Goal: Task Accomplishment & Management: Manage account settings

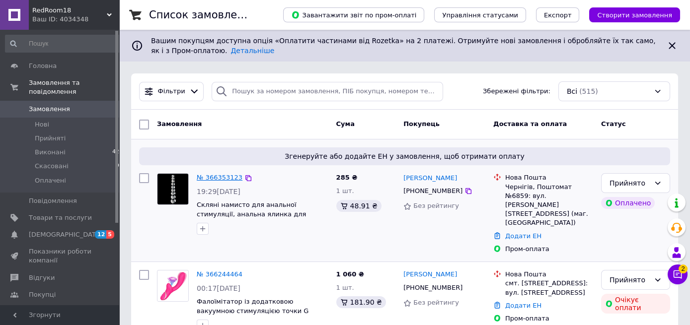
click at [215, 180] on link "№ 366353123" at bounding box center [220, 177] width 46 height 7
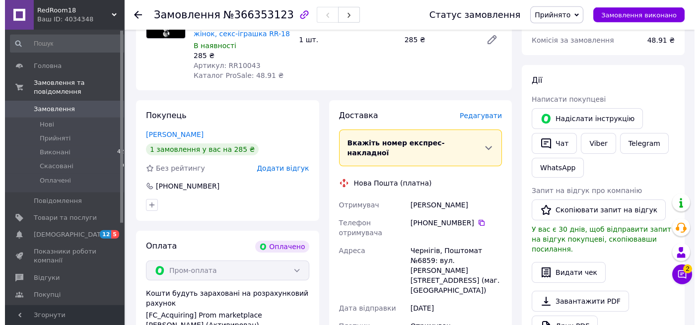
scroll to position [157, 0]
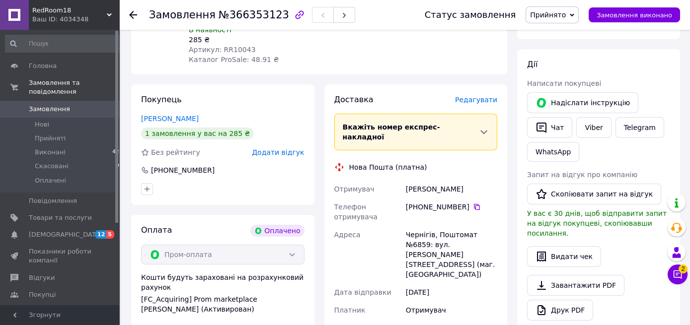
click at [490, 96] on span "Редагувати" at bounding box center [476, 100] width 42 height 8
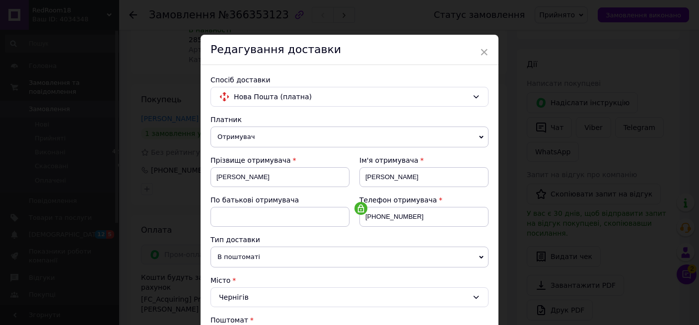
click at [357, 205] on icon at bounding box center [361, 209] width 8 height 8
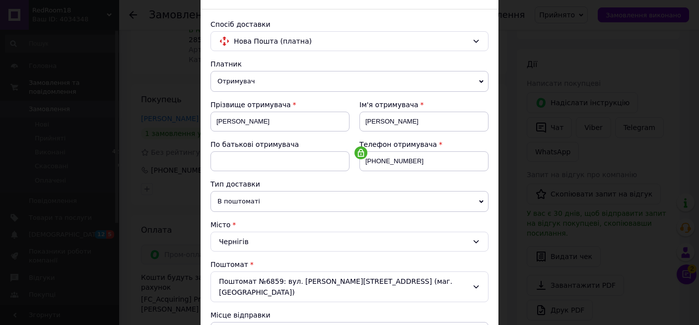
scroll to position [0, 0]
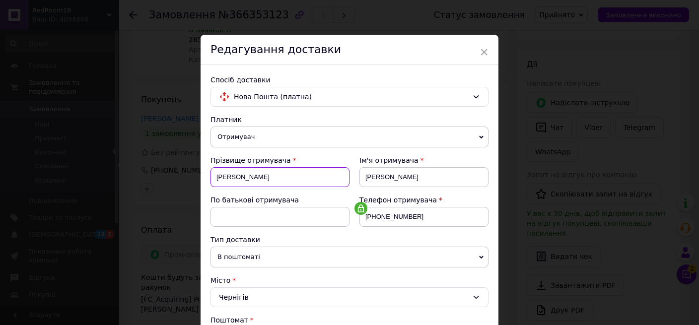
drag, startPoint x: 295, startPoint y: 175, endPoint x: 200, endPoint y: 175, distance: 94.9
click at [211, 175] on input "[PERSON_NAME]" at bounding box center [280, 177] width 139 height 20
paste input "ривопала [PERSON_NAME]"
drag, startPoint x: 244, startPoint y: 178, endPoint x: 295, endPoint y: 182, distance: 50.8
click at [295, 182] on input "[PERSON_NAME]" at bounding box center [280, 177] width 139 height 20
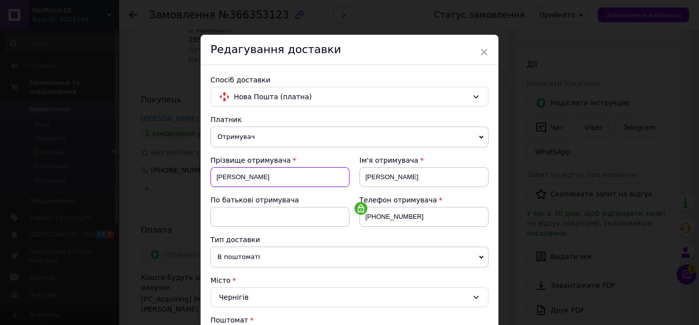
type input "[PERSON_NAME]"
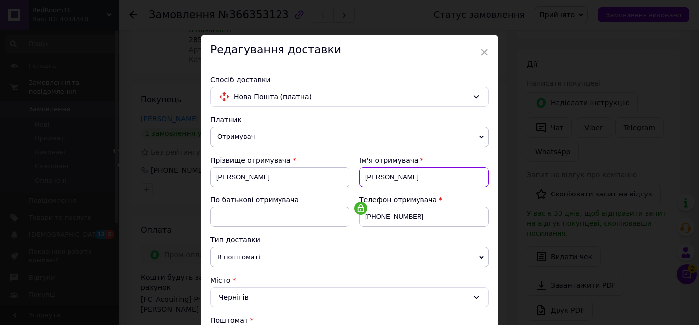
drag, startPoint x: 407, startPoint y: 178, endPoint x: 311, endPoint y: 177, distance: 96.4
click at [360, 177] on input "[PERSON_NAME]" at bounding box center [424, 177] width 129 height 20
paste input "Олена"
type input "Олена"
click at [358, 205] on use at bounding box center [361, 209] width 6 height 8
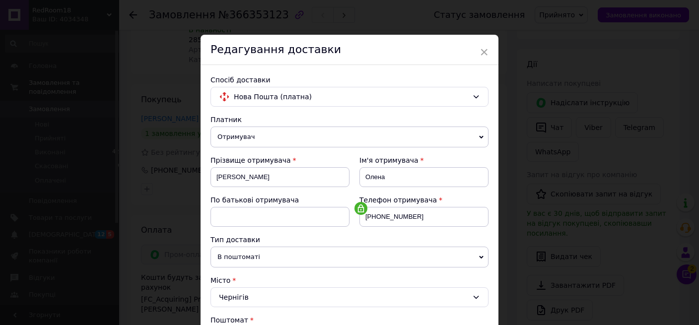
click at [357, 205] on icon at bounding box center [361, 209] width 8 height 8
click at [357, 206] on icon at bounding box center [361, 209] width 8 height 8
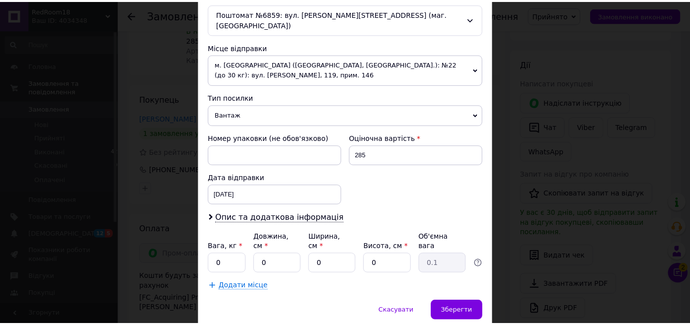
scroll to position [341, 0]
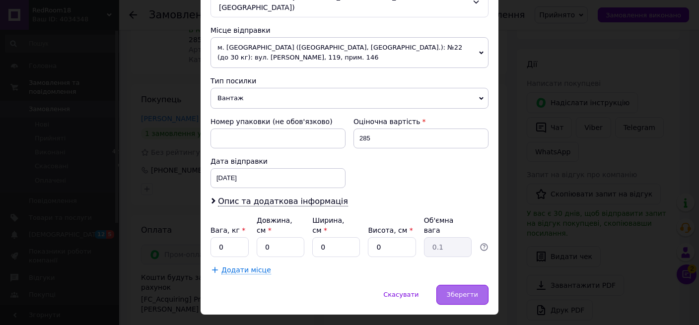
click at [449, 291] on span "Зберегти" at bounding box center [462, 294] width 31 height 7
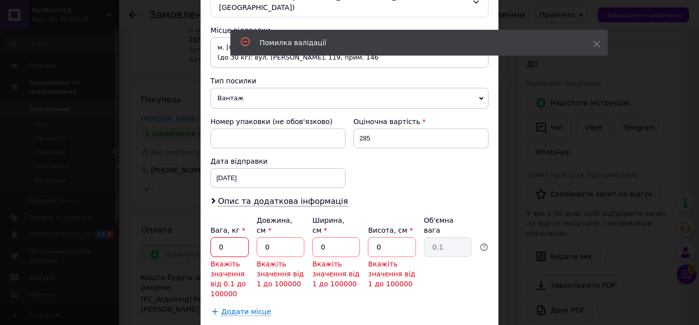
drag, startPoint x: 219, startPoint y: 221, endPoint x: 213, endPoint y: 218, distance: 6.9
click at [213, 237] on input "0" at bounding box center [230, 247] width 38 height 20
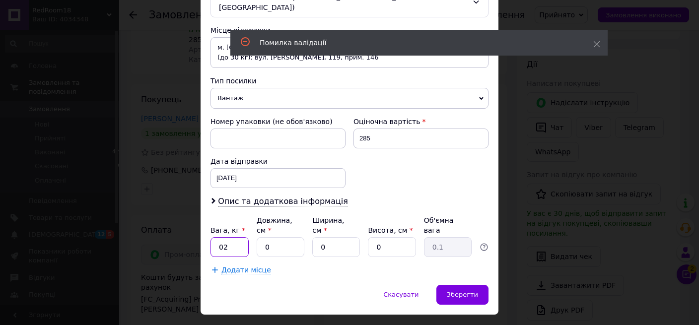
type input "02"
type input "18"
type input "12"
type input "9"
type input "0.49"
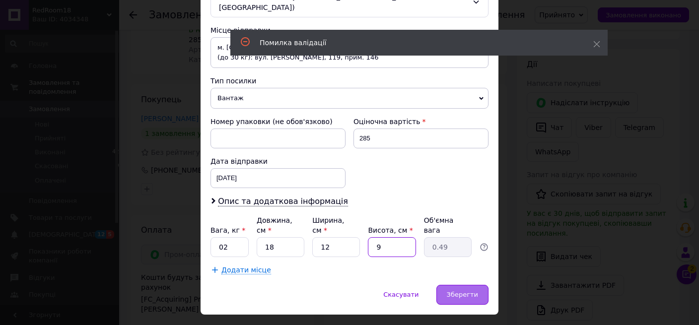
type input "9"
click at [448, 285] on div "Зберегти" at bounding box center [463, 295] width 52 height 20
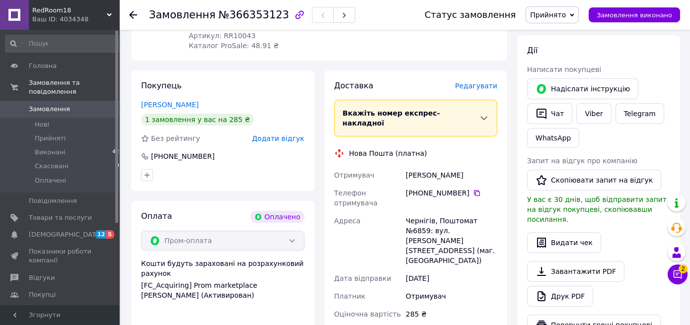
scroll to position [157, 0]
